Goal: Task Accomplishment & Management: Complete application form

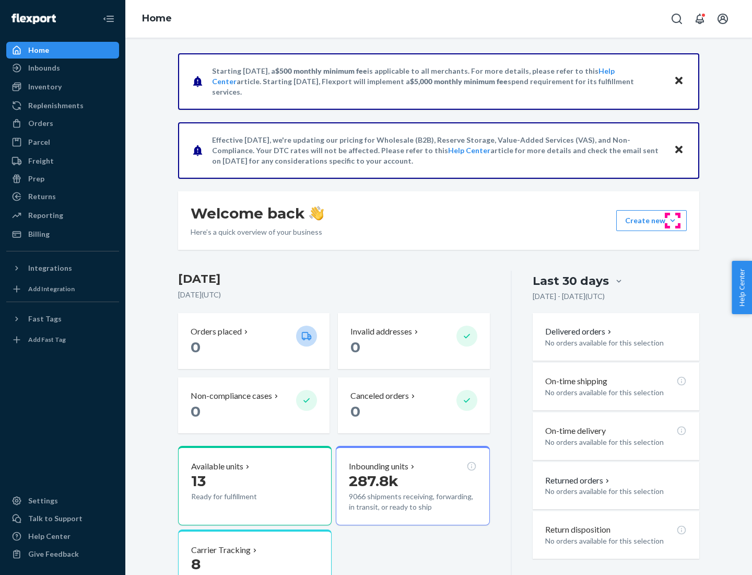
click at [673, 220] on button "Create new Create new inbound Create new order Create new product" at bounding box center [651, 220] width 71 height 21
click at [63, 68] on div "Inbounds" at bounding box center [62, 68] width 111 height 15
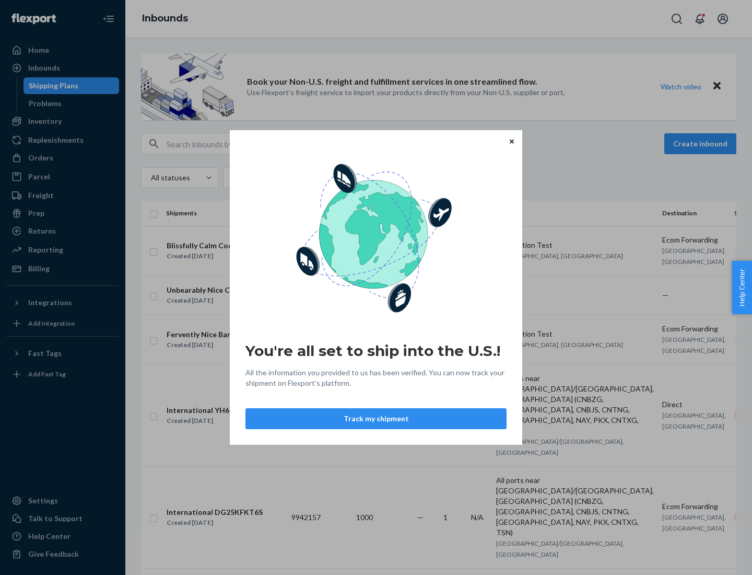
click at [63, 121] on div "You're all set to ship into the U.S.! All the information you provided to us ha…" at bounding box center [376, 287] width 752 height 575
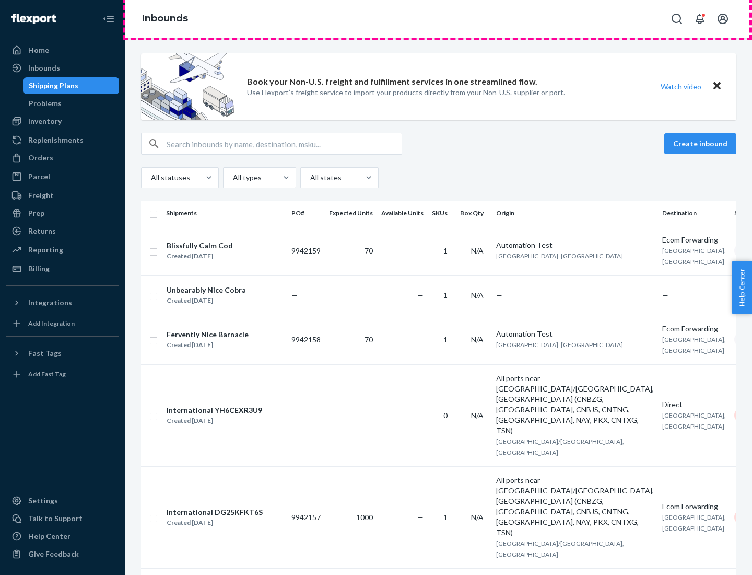
click at [439, 19] on div "Inbounds" at bounding box center [438, 19] width 627 height 38
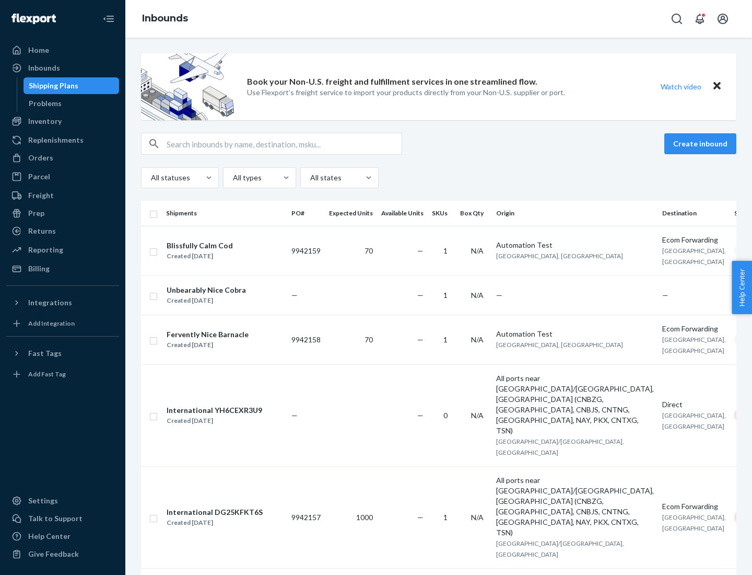
click at [439, 19] on div "Inbounds" at bounding box center [438, 19] width 627 height 38
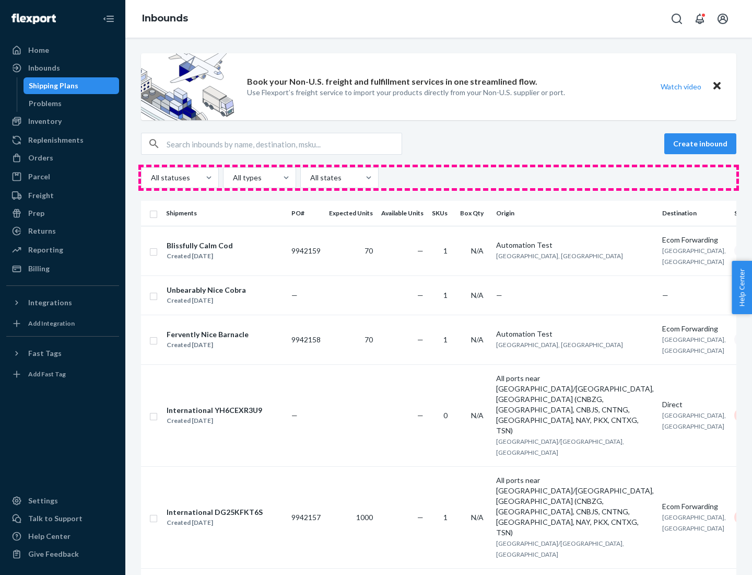
click at [439, 178] on div "All statuses All types All states" at bounding box center [438, 177] width 595 height 21
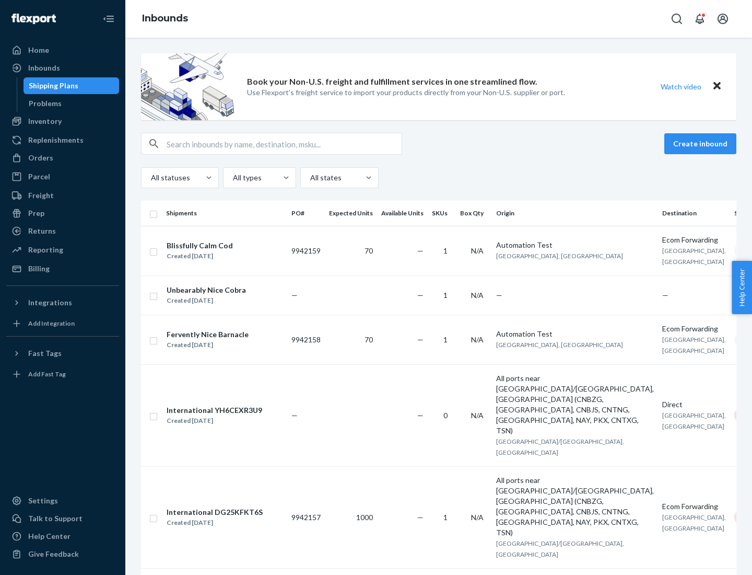
click at [52, 86] on div "Shipping Plans" at bounding box center [54, 85] width 50 height 10
click at [702, 144] on button "Create inbound" at bounding box center [700, 143] width 72 height 21
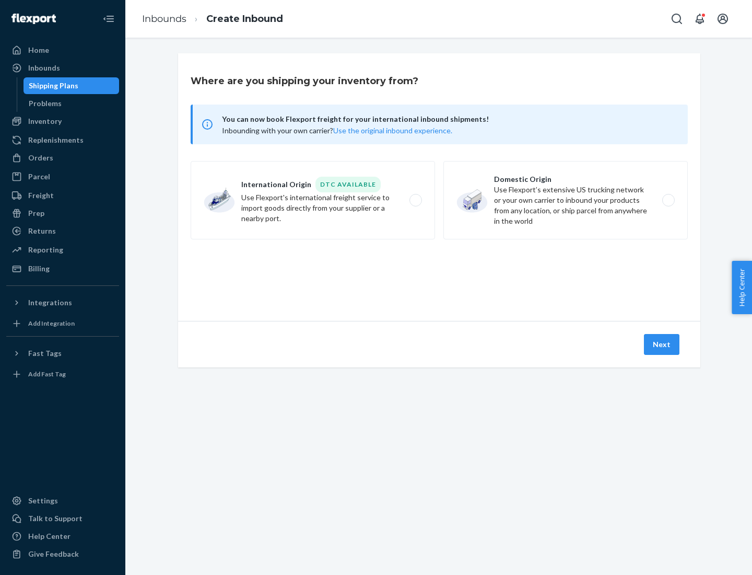
click at [313, 200] on label "International Origin DTC Available Use Flexport's international freight service…" at bounding box center [313, 200] width 244 height 78
click at [415, 200] on input "International Origin DTC Available Use Flexport's international freight service…" at bounding box center [418, 200] width 7 height 7
radio input "true"
click at [439, 273] on icon at bounding box center [439, 273] width 29 height 29
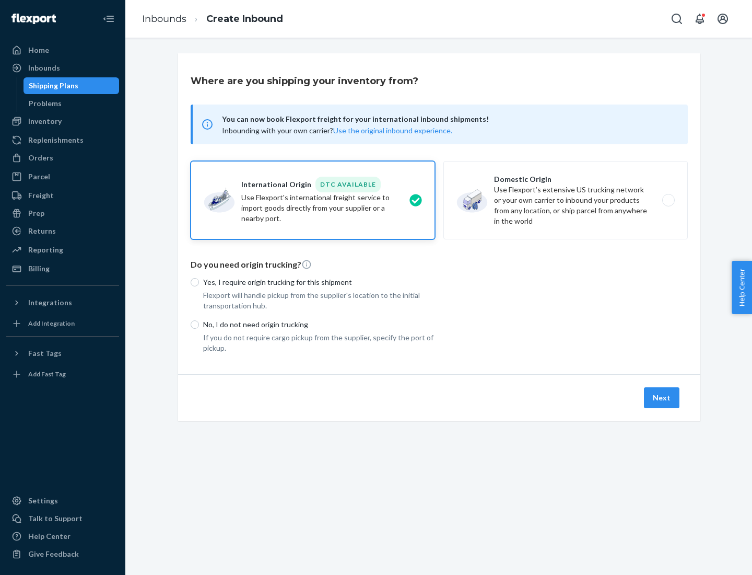
click at [319, 282] on p "Yes, I require origin trucking for this shipment" at bounding box center [319, 282] width 232 height 10
click at [199, 282] on input "Yes, I require origin trucking for this shipment" at bounding box center [195, 282] width 8 height 8
radio input "true"
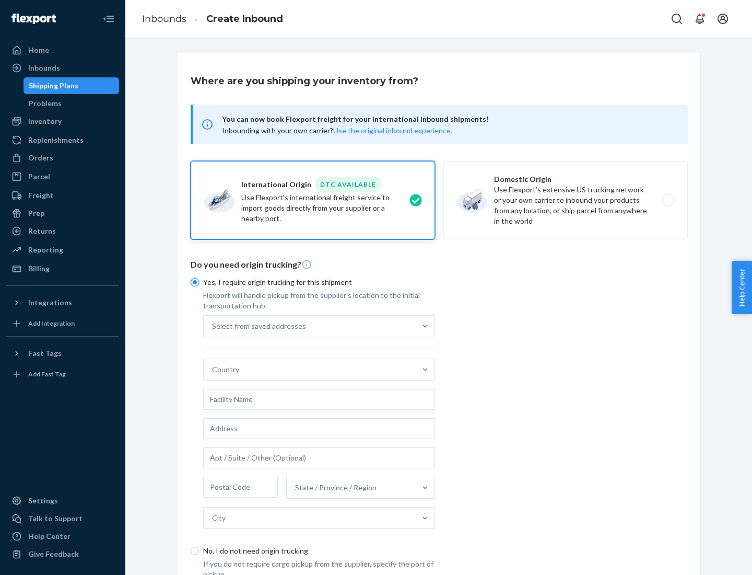
scroll to position [20, 0]
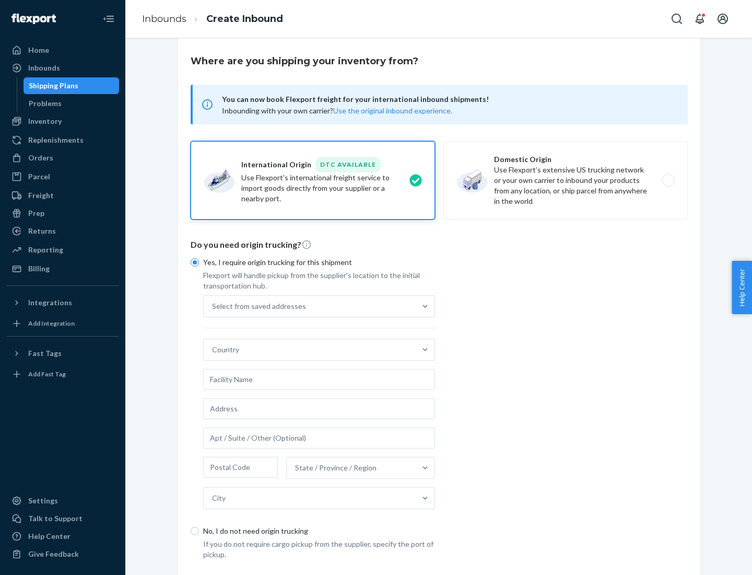
click at [310, 306] on div "Select from saved addresses" at bounding box center [310, 306] width 212 height 21
click at [213, 306] on input "Select from saved addresses" at bounding box center [212, 306] width 1 height 10
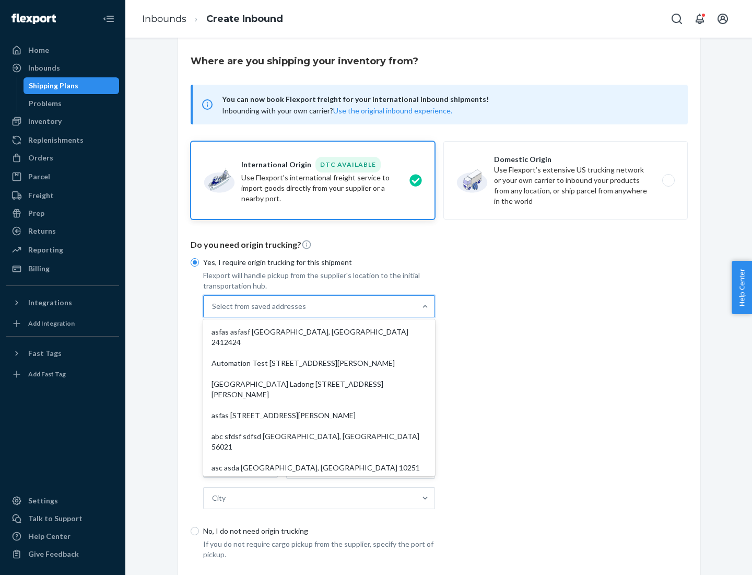
scroll to position [45, 0]
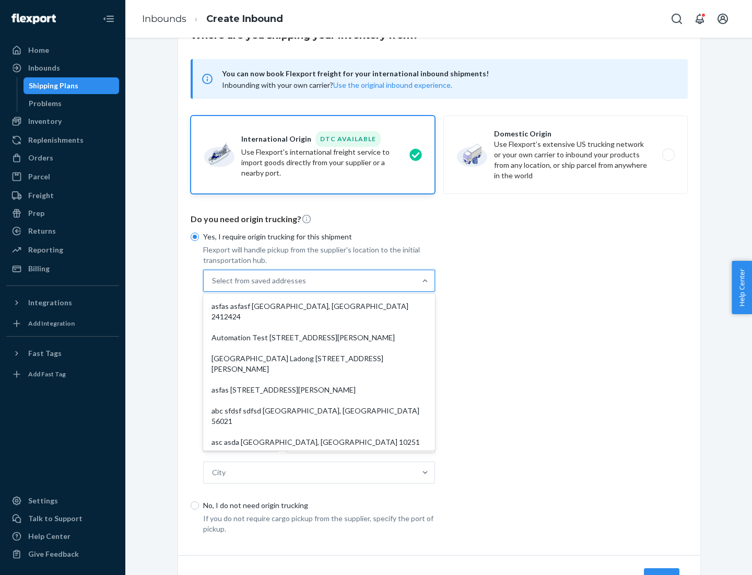
click at [319, 306] on div "asfas asfasf [GEOGRAPHIC_DATA], [GEOGRAPHIC_DATA] 2412424" at bounding box center [319, 311] width 228 height 31
click at [213, 286] on input "option asfas asfasf [GEOGRAPHIC_DATA], [GEOGRAPHIC_DATA] 2412424 focused, 1 of …" at bounding box center [212, 280] width 1 height 10
type input "asfas"
type input "asfasf"
type input "2412424"
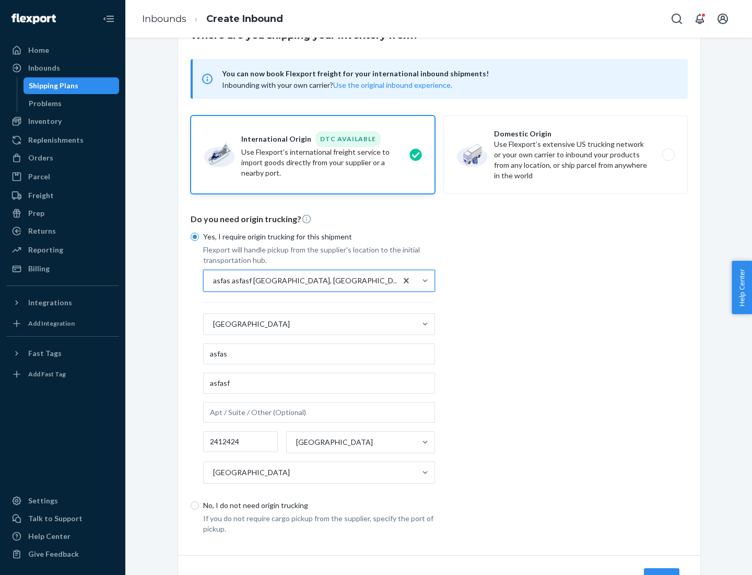
scroll to position [97, 0]
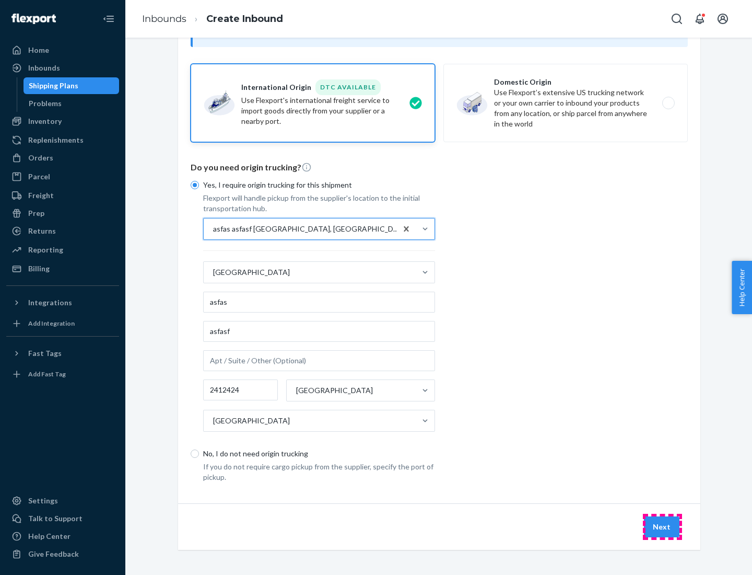
click at [662, 526] on button "Next" at bounding box center [662, 526] width 36 height 21
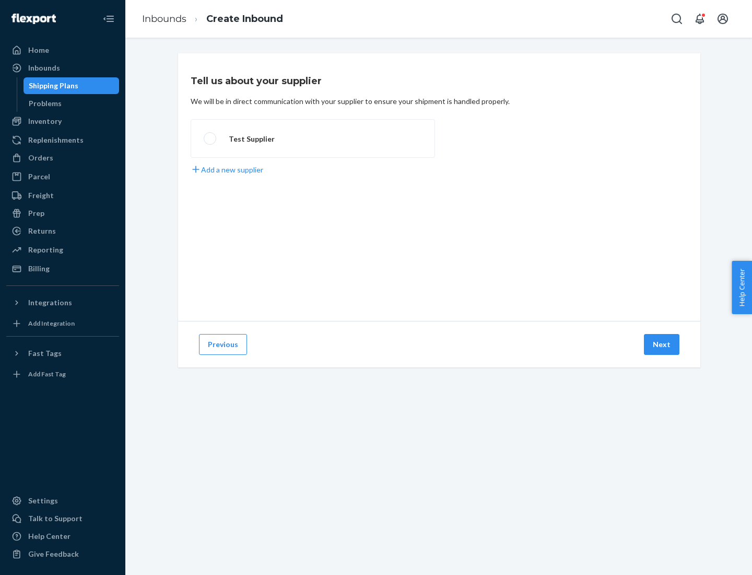
click at [313, 138] on label "Test Supplier" at bounding box center [313, 138] width 244 height 39
click at [210, 138] on input "Test Supplier" at bounding box center [207, 138] width 7 height 7
radio input "true"
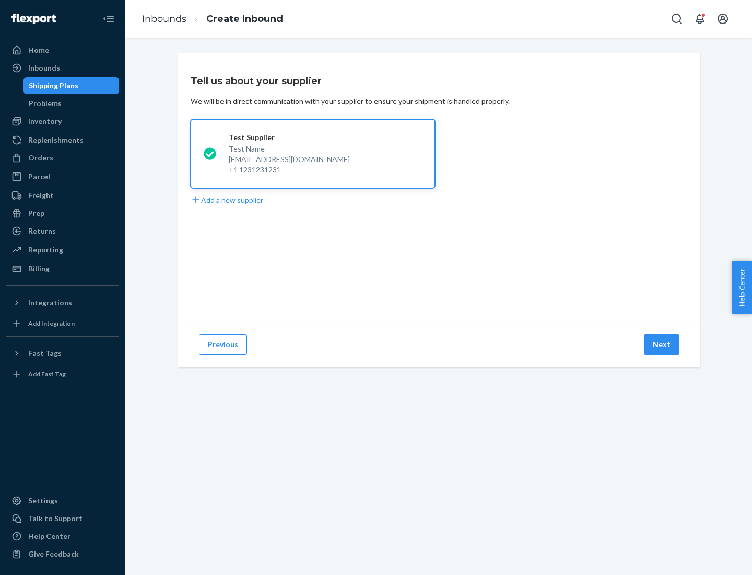
click at [662, 344] on button "Next" at bounding box center [662, 344] width 36 height 21
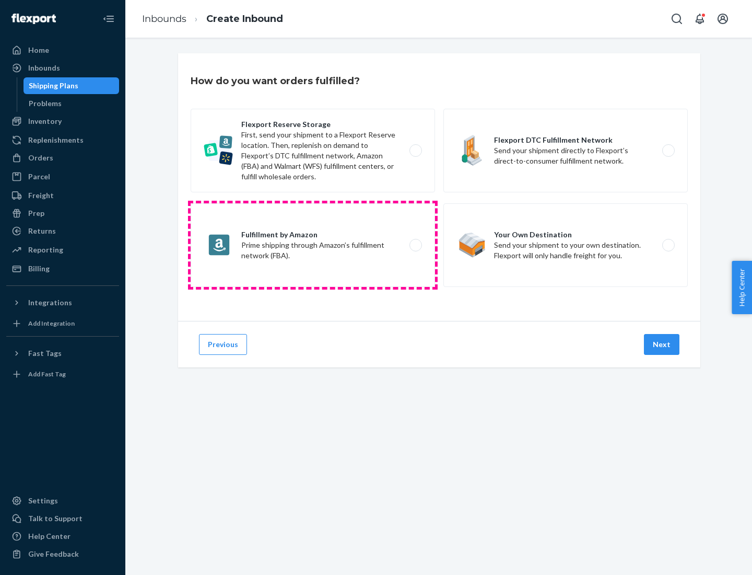
click at [313, 245] on label "Fulfillment by Amazon Prime shipping through Amazon’s fulfillment network (FBA)." at bounding box center [313, 245] width 244 height 84
click at [415, 245] on input "Fulfillment by Amazon Prime shipping through Amazon’s fulfillment network (FBA)." at bounding box center [418, 245] width 7 height 7
radio input "true"
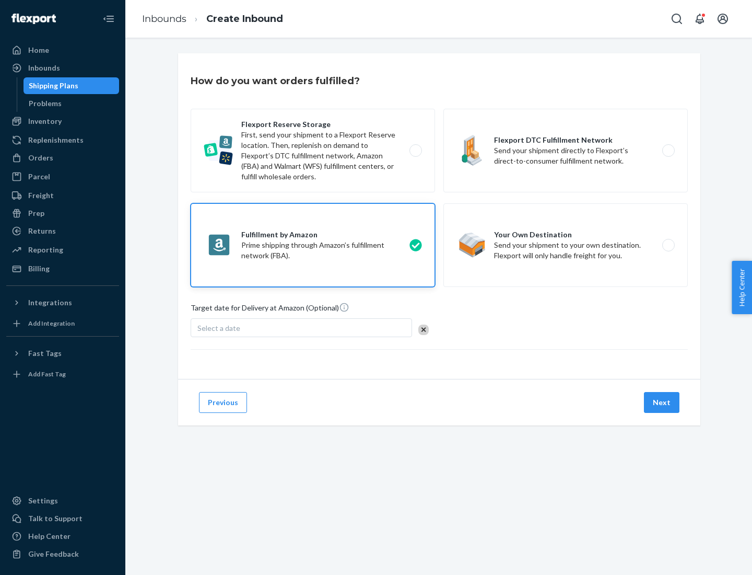
click at [662, 402] on button "Next" at bounding box center [662, 402] width 36 height 21
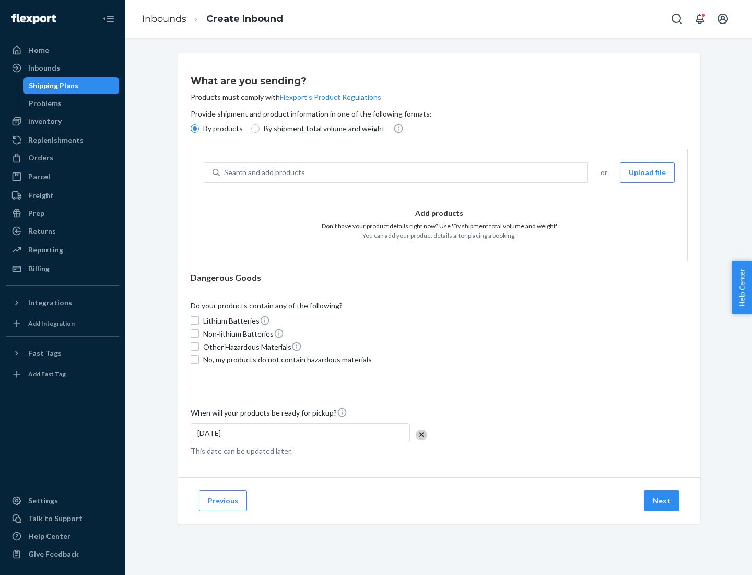
click at [321, 128] on p "By shipment total volume and weight" at bounding box center [324, 128] width 121 height 10
click at [260, 128] on input "By shipment total volume and weight" at bounding box center [255, 128] width 8 height 8
radio input "true"
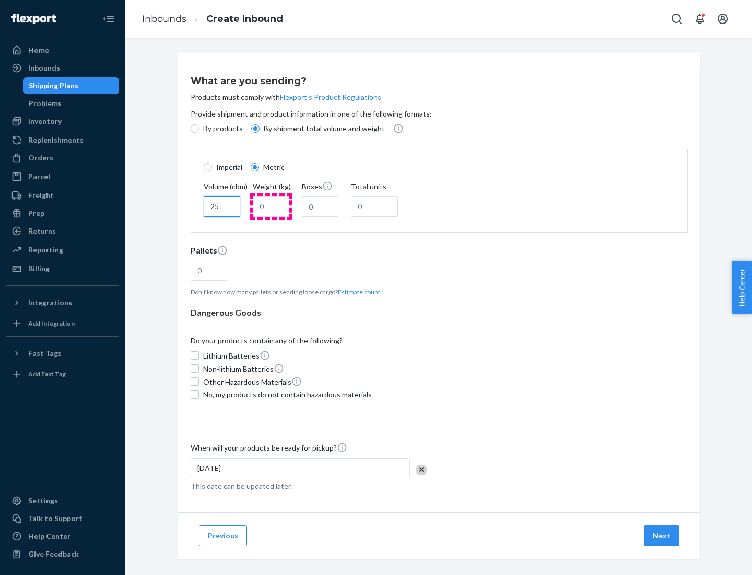
type input "25"
type input "100"
type input "50"
type input "500"
click at [357, 291] on button "Estimate count" at bounding box center [359, 291] width 42 height 9
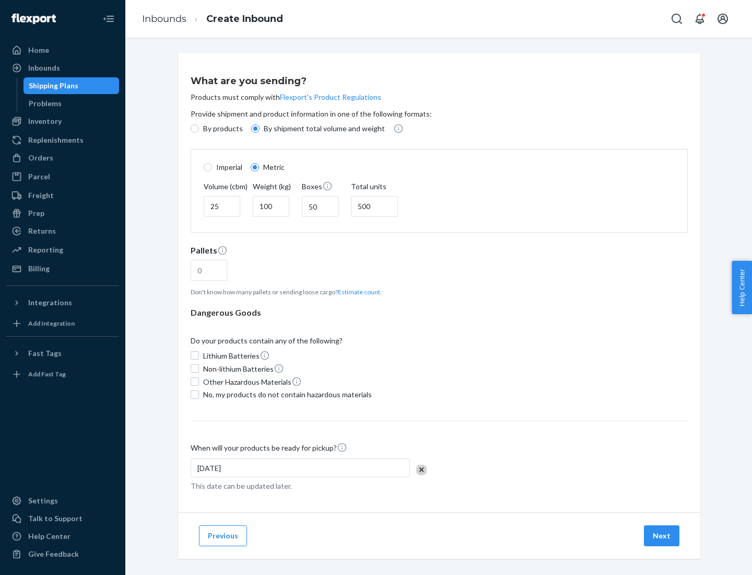
type input "16"
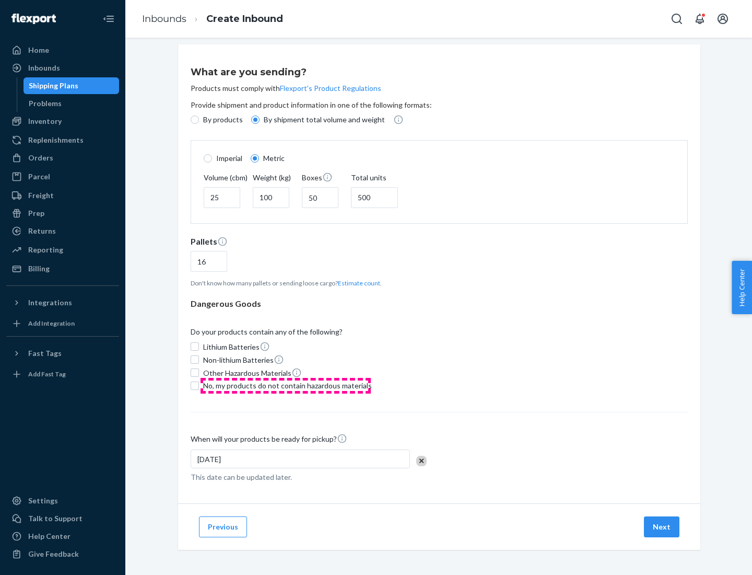
click at [286, 385] on span "No, my products do not contain hazardous materials" at bounding box center [287, 385] width 169 height 10
click at [199, 385] on input "No, my products do not contain hazardous materials" at bounding box center [195, 385] width 8 height 8
checkbox input "true"
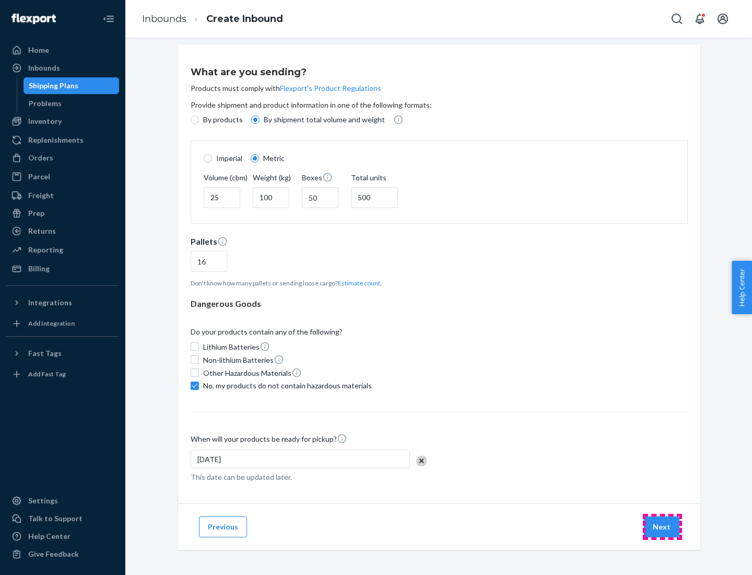
click at [662, 526] on button "Next" at bounding box center [662, 526] width 36 height 21
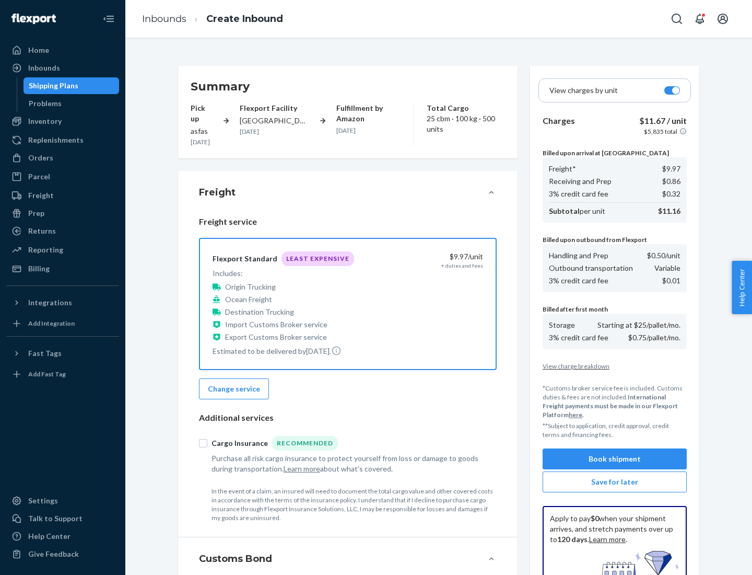
scroll to position [153, 0]
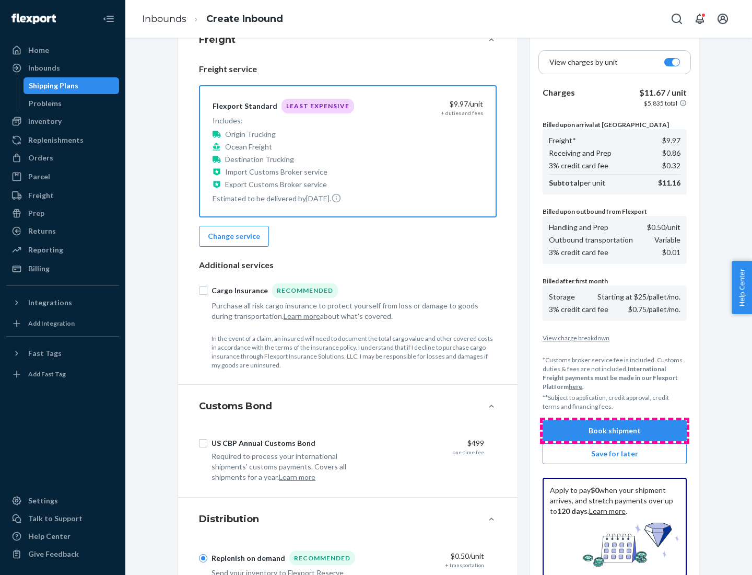
click at [615, 430] on button "Book shipment" at bounding box center [615, 430] width 144 height 21
